Goal: Task Accomplishment & Management: Use online tool/utility

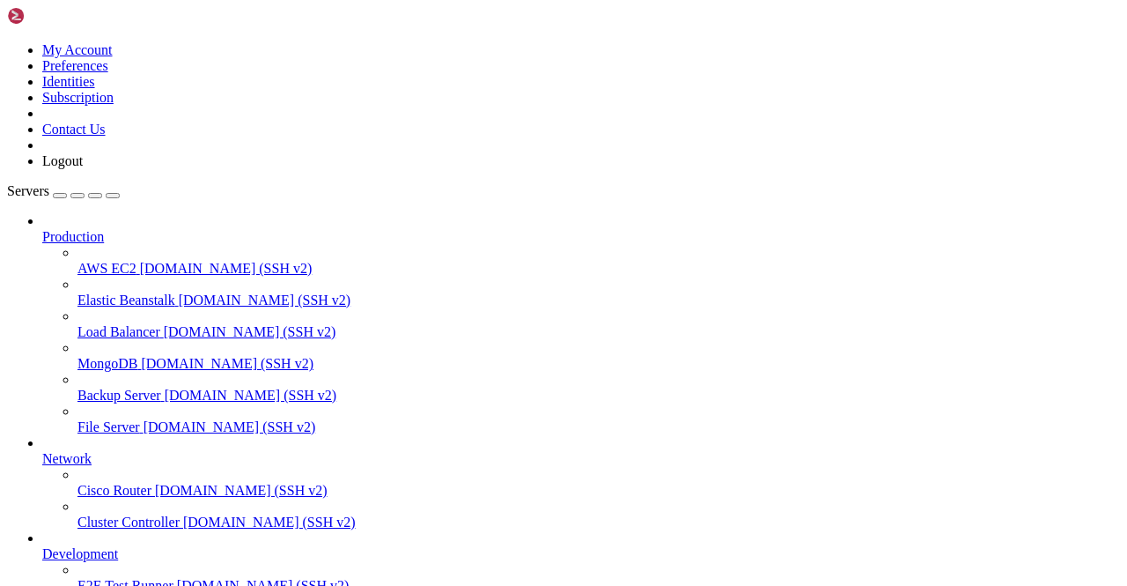
scroll to position [218, 0]
drag, startPoint x: 211, startPoint y: 1432, endPoint x: 254, endPoint y: 1350, distance: 92.2
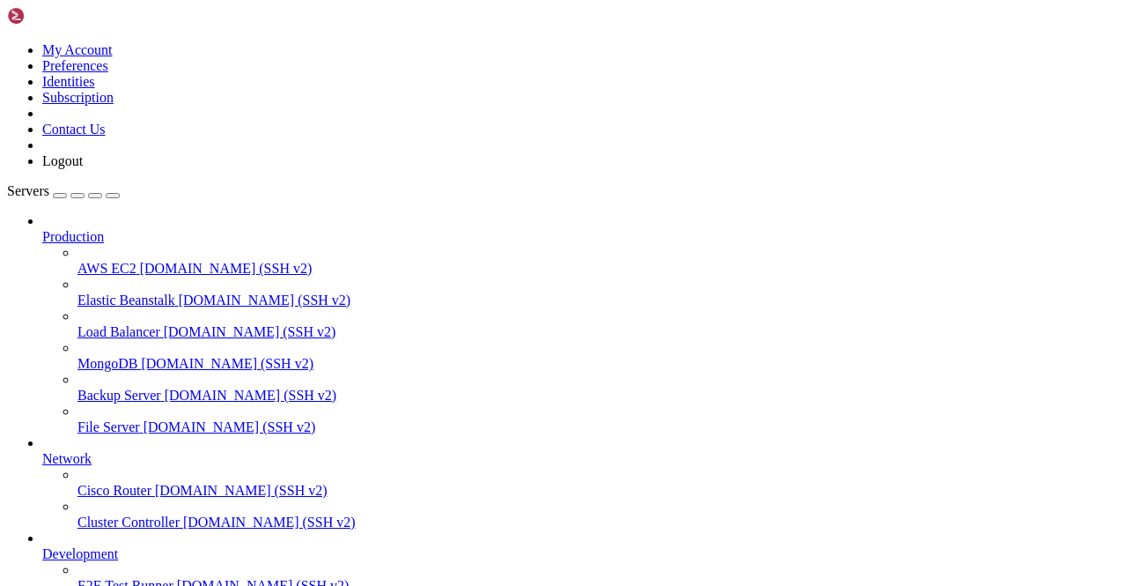
drag, startPoint x: 369, startPoint y: 13, endPoint x: 164, endPoint y: 426, distance: 461.1
click at [164, 426] on div "My Account Preferences Identities Subscription Contact Us Logout Servers Produc…" at bounding box center [563, 410] width 1113 height 807
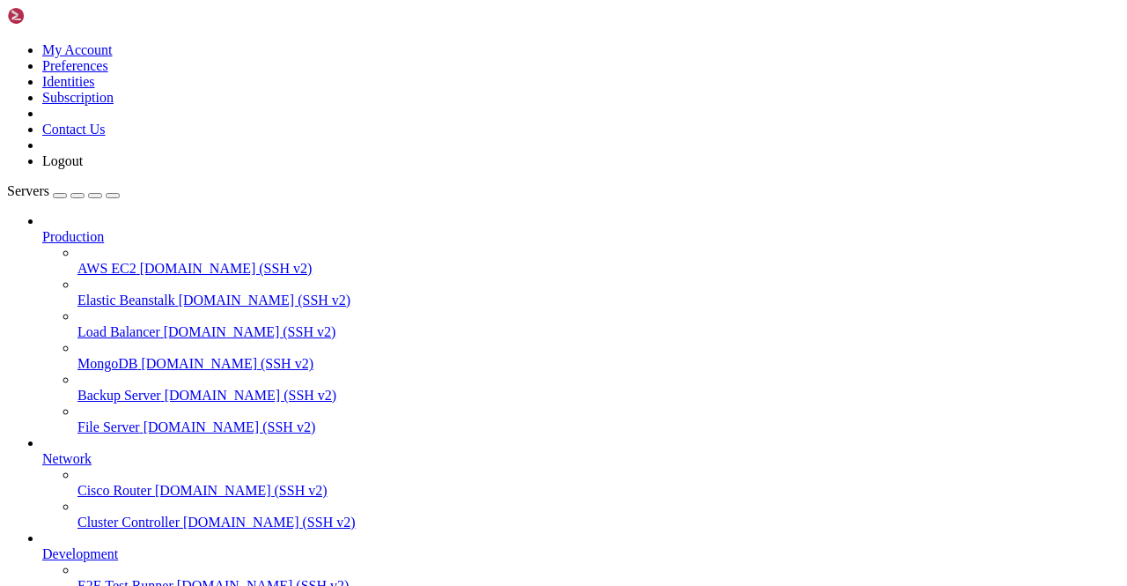
drag, startPoint x: 368, startPoint y: 1068, endPoint x: 175, endPoint y: 1232, distance: 253.0
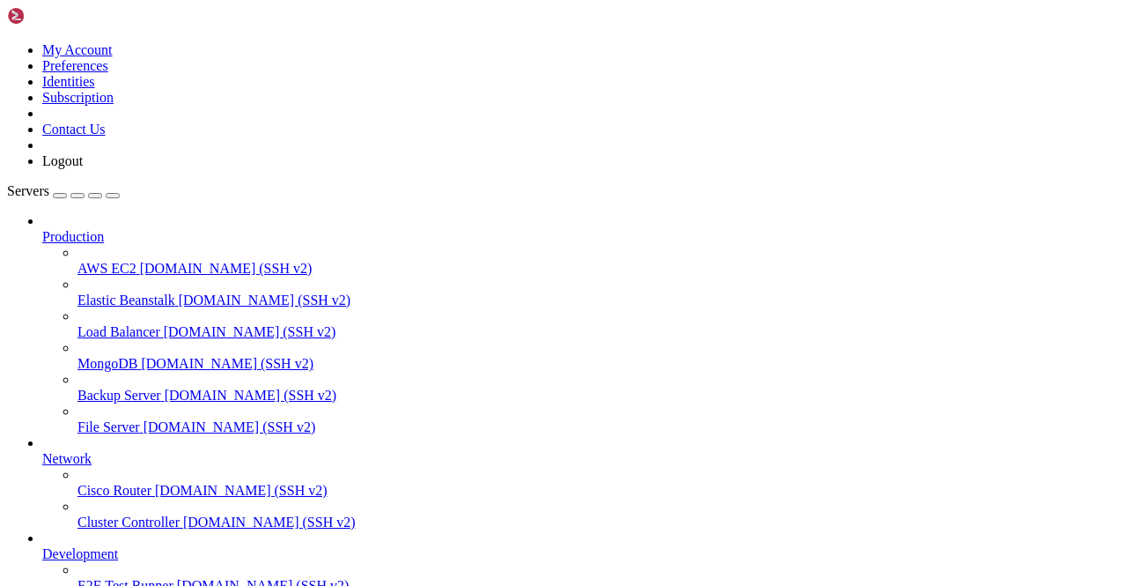
scroll to position [1735, 0]
